Goal: Communication & Community: Participate in discussion

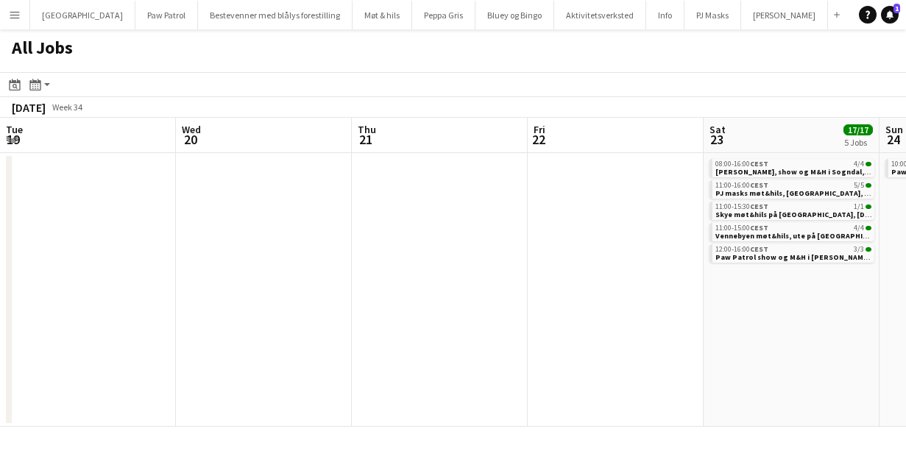
scroll to position [0, 394]
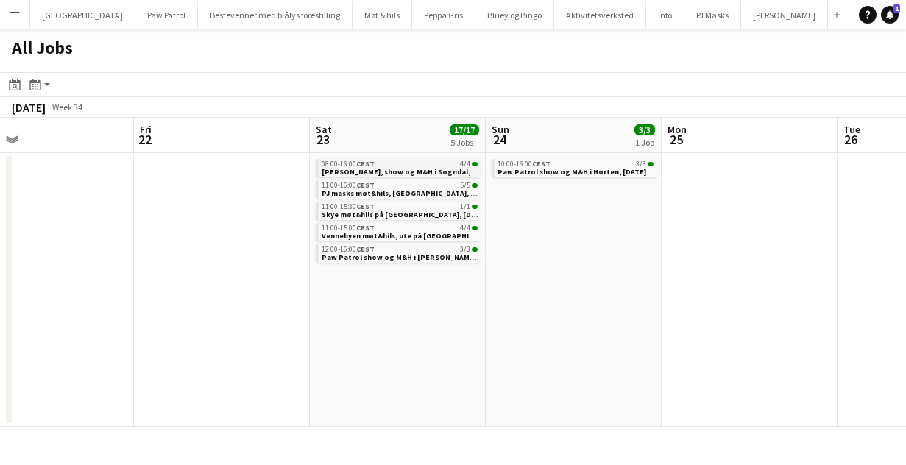
click at [336, 166] on span "08:00-16:00 CEST" at bounding box center [348, 163] width 53 height 7
click at [24, 15] on button "Menu" at bounding box center [14, 14] width 29 height 29
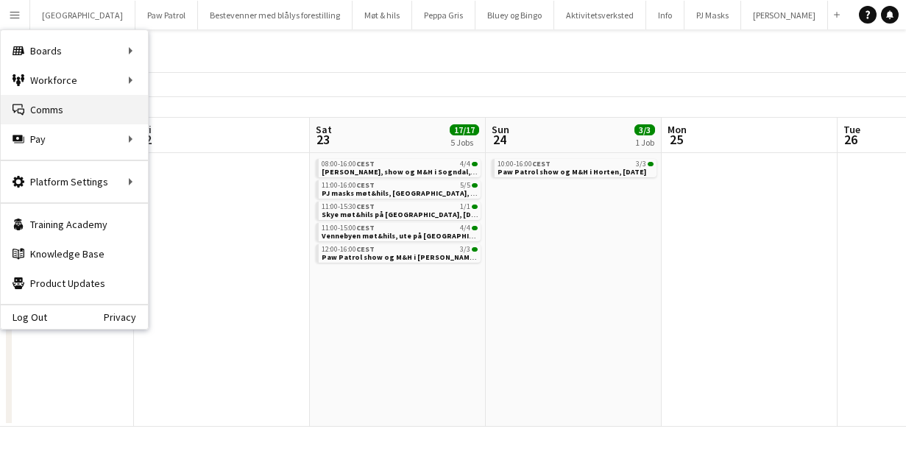
click at [71, 105] on link "Comms Comms" at bounding box center [74, 109] width 147 height 29
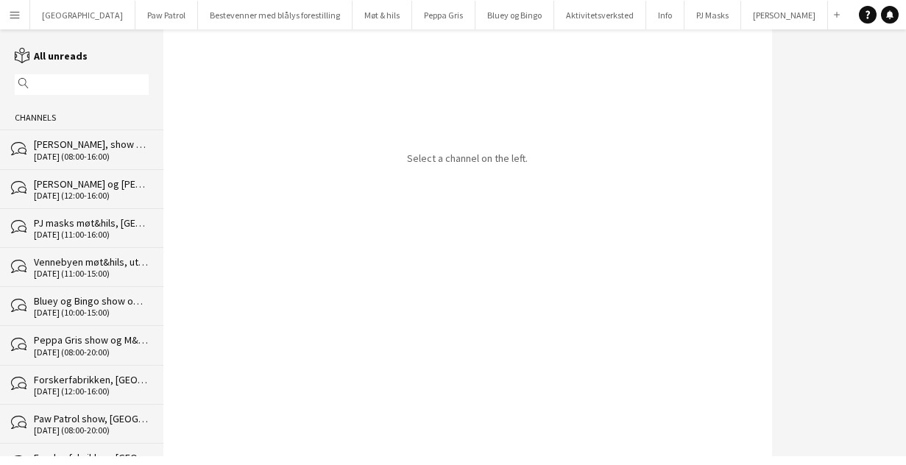
click at [77, 219] on div "PJ masks møt&hils, [GEOGRAPHIC_DATA], [DATE]" at bounding box center [91, 222] width 115 height 13
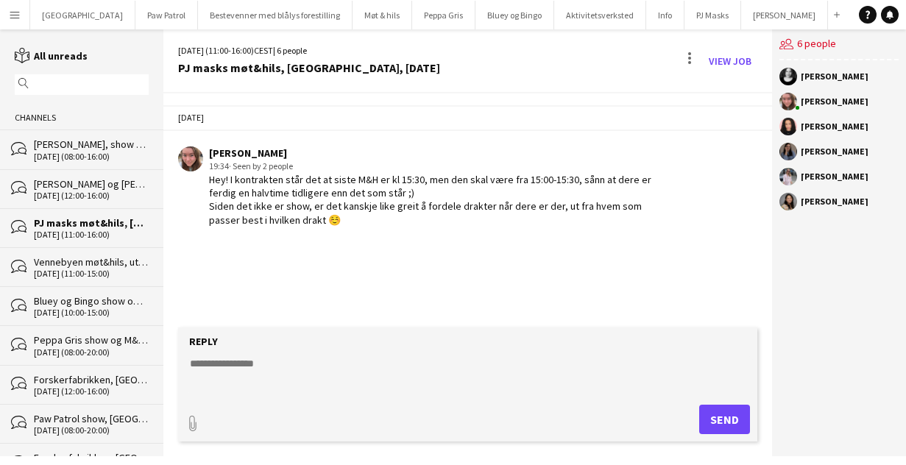
click at [19, 6] on button "Menu" at bounding box center [14, 14] width 29 height 29
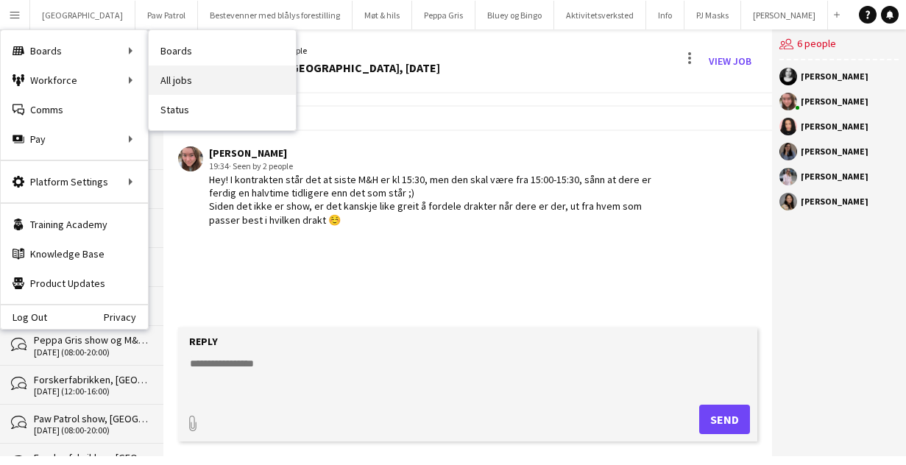
click at [185, 75] on link "All jobs" at bounding box center [222, 80] width 147 height 29
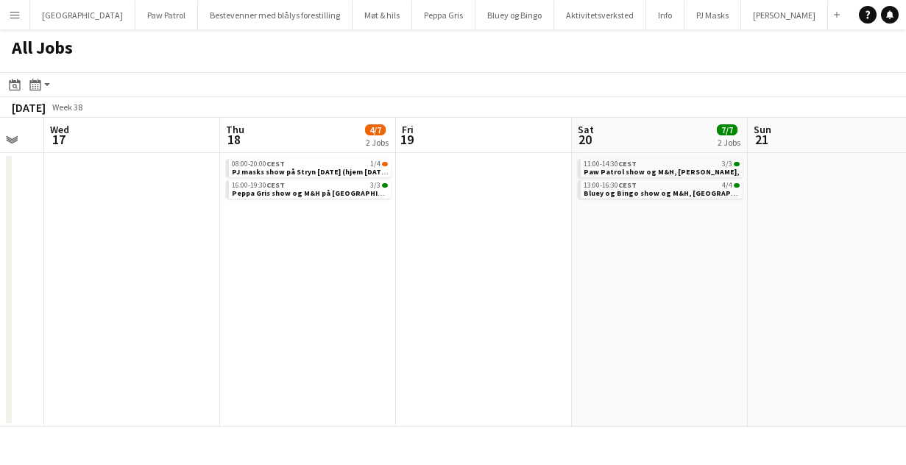
scroll to position [0, 665]
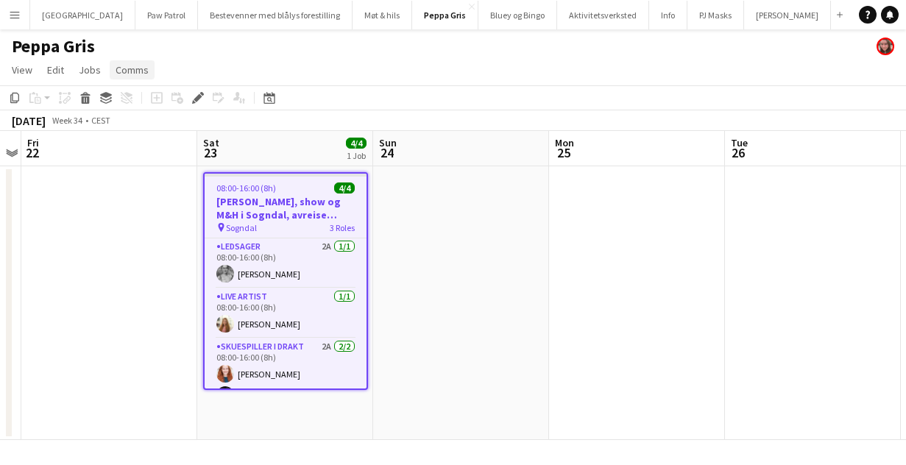
click at [136, 66] on span "Comms" at bounding box center [132, 69] width 33 height 13
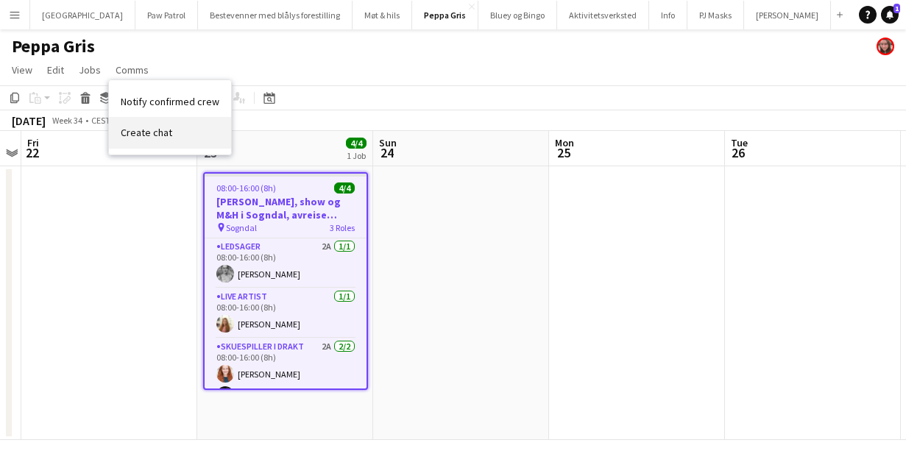
click at [152, 131] on span "Create chat" at bounding box center [147, 132] width 52 height 13
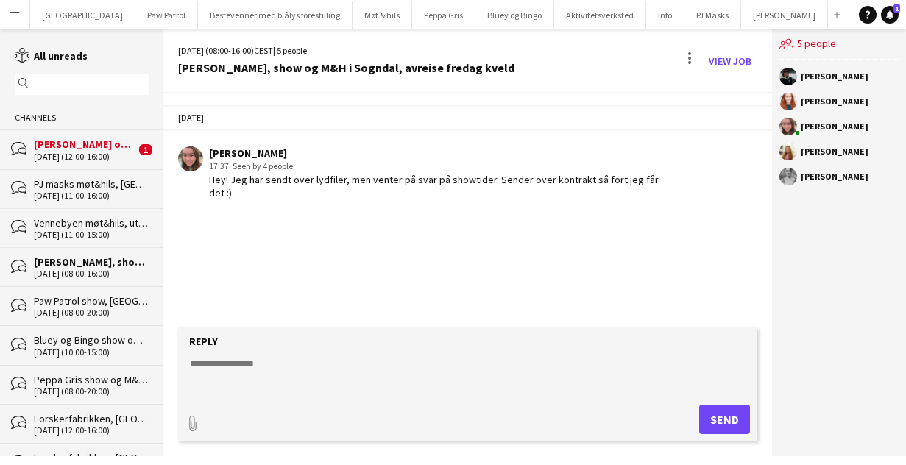
click at [248, 339] on div "Reply" at bounding box center [467, 341] width 565 height 13
click at [248, 359] on textarea at bounding box center [470, 375] width 565 height 38
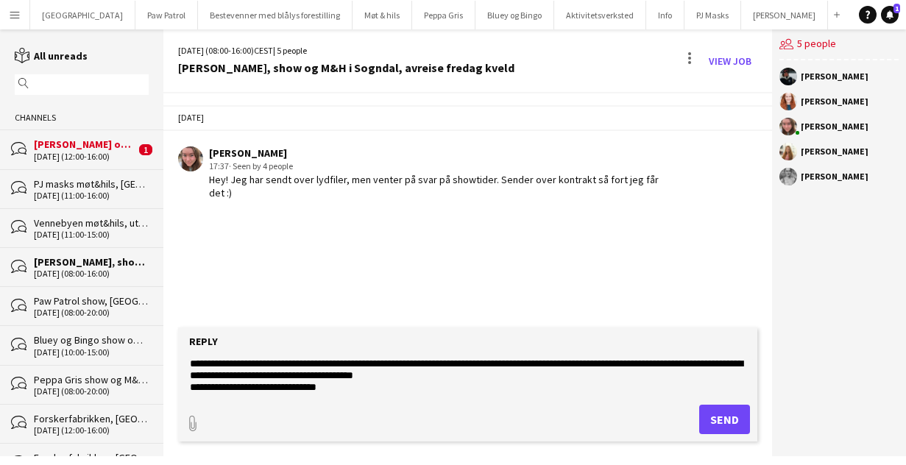
type textarea "**********"
click at [716, 417] on button "Send" at bounding box center [724, 419] width 51 height 29
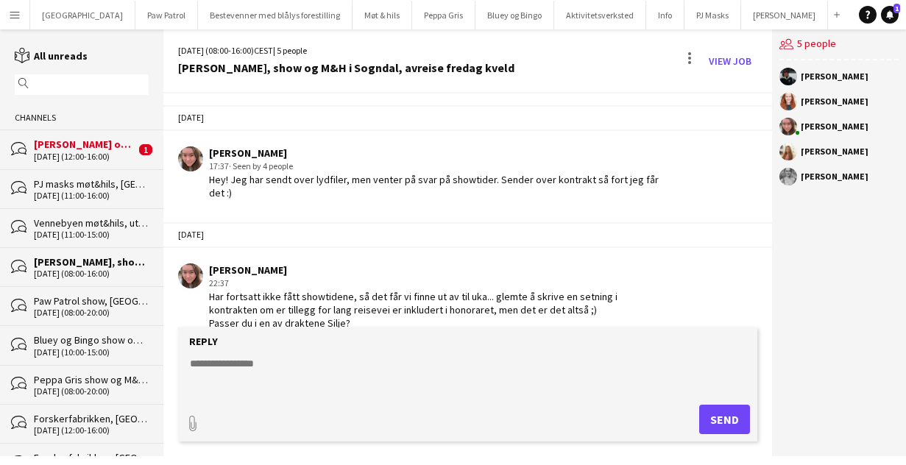
click at [55, 153] on div "[DATE] (12:00-16:00)" at bounding box center [85, 157] width 102 height 10
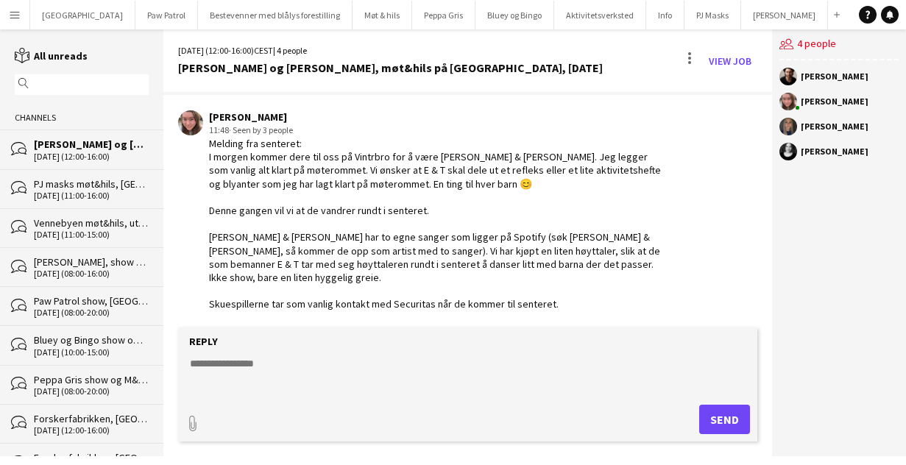
scroll to position [191, 0]
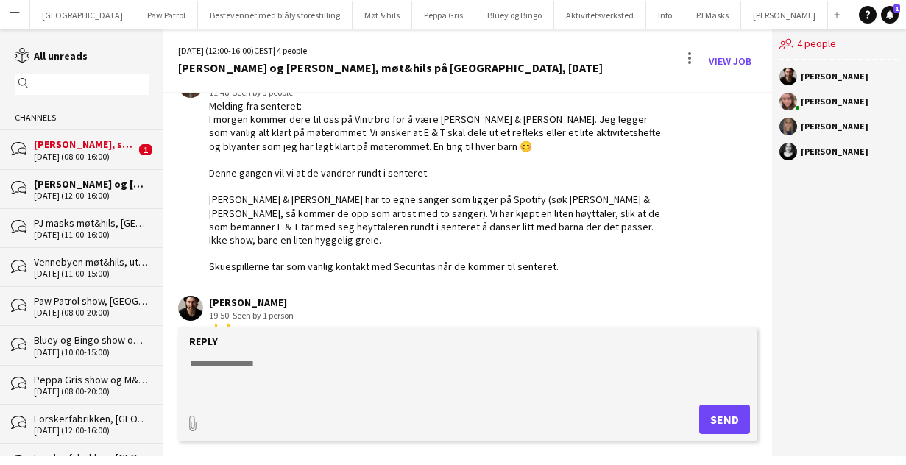
click at [88, 146] on div "[PERSON_NAME], show og M&H i Sogndal, avreise fredag kveld" at bounding box center [85, 144] width 102 height 13
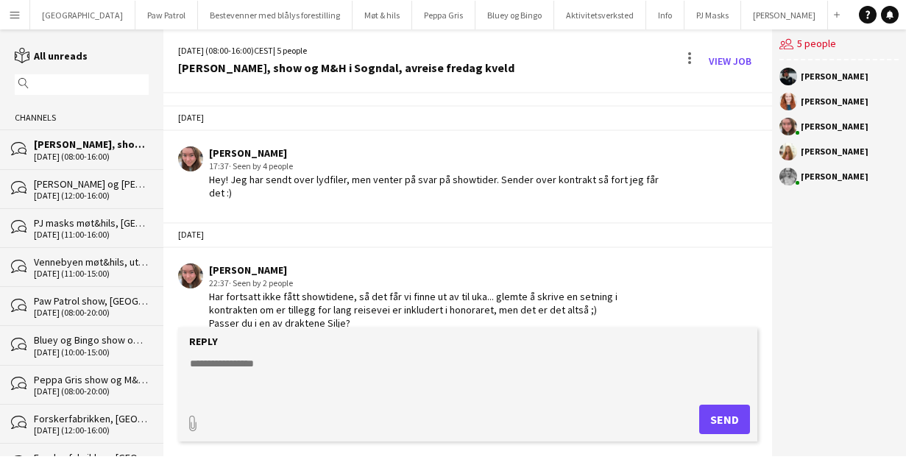
scroll to position [70, 0]
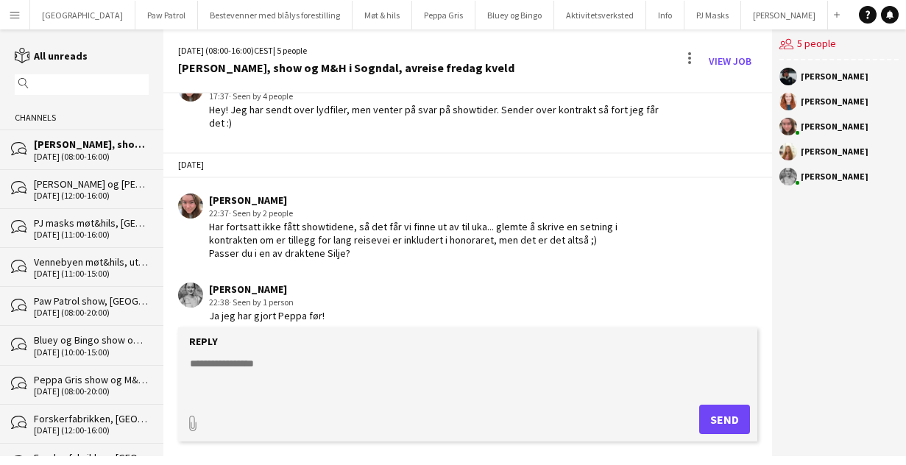
click at [286, 367] on textarea at bounding box center [470, 375] width 565 height 38
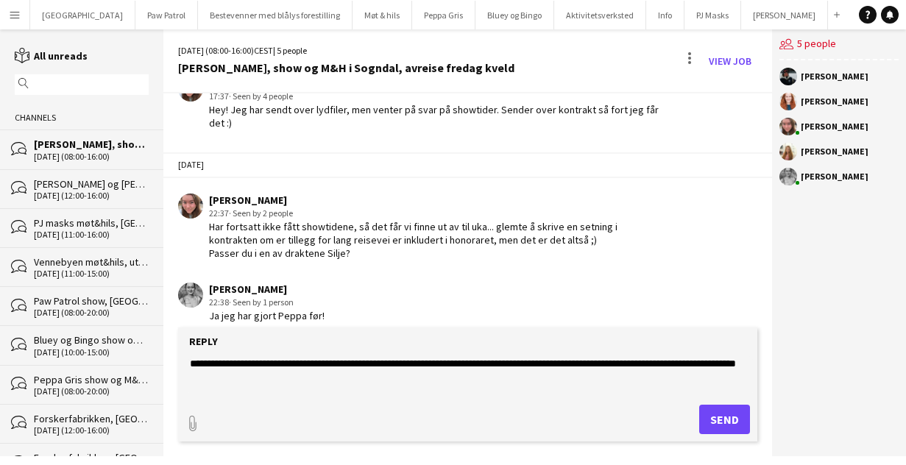
type textarea "**********"
click at [732, 426] on button "Send" at bounding box center [724, 419] width 51 height 29
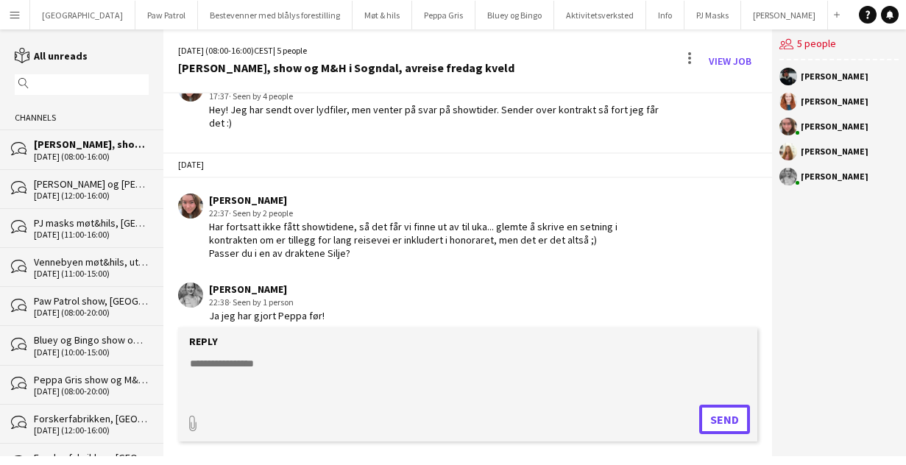
scroll to position [132, 0]
